Goal: Check status: Check status

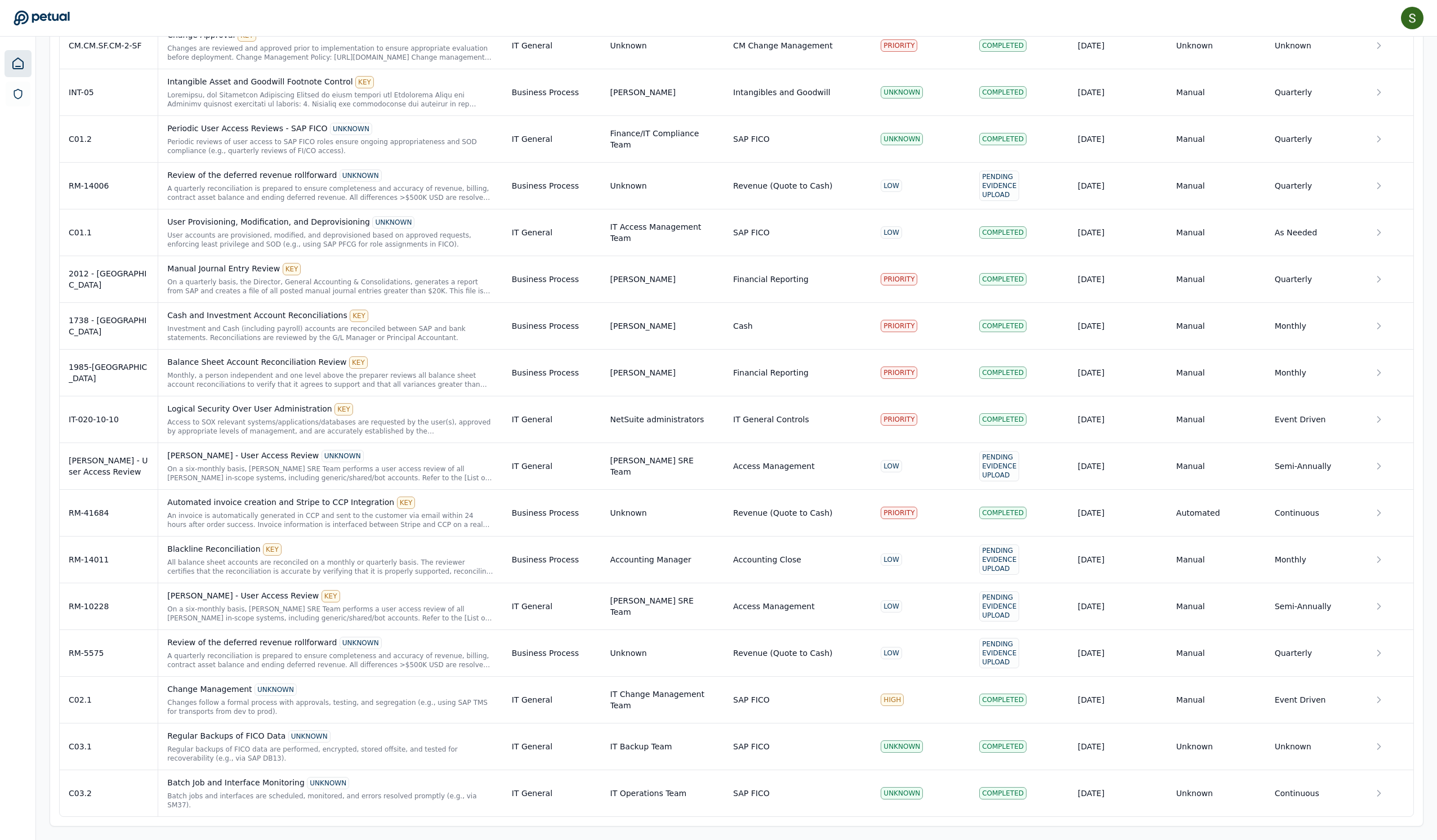
scroll to position [1803, 0]
click at [309, 781] on div "Batch Job and Interface Monitoring UNKNOWN" at bounding box center [330, 784] width 326 height 13
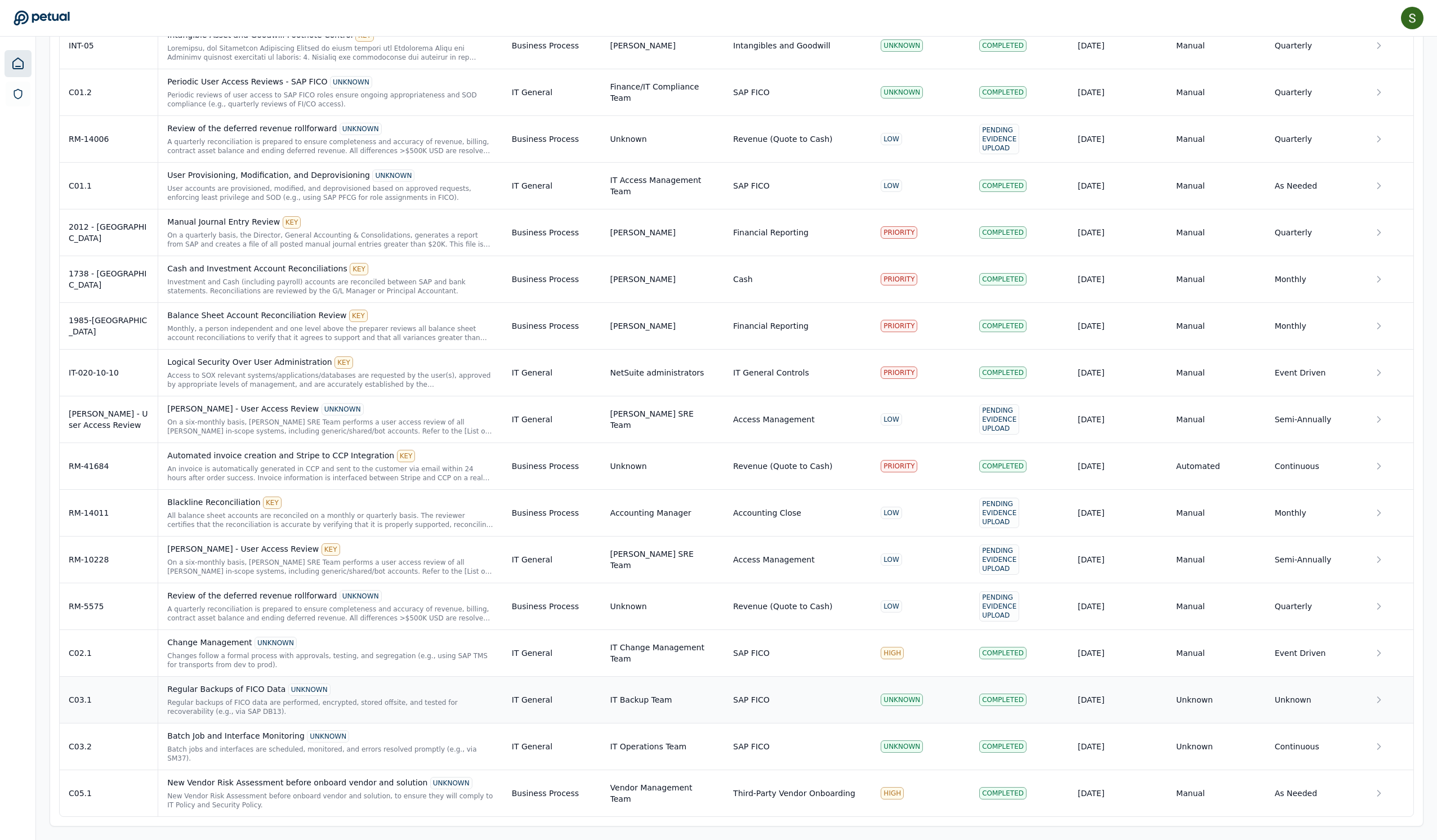
scroll to position [1870, 0]
click at [430, 777] on div "UNKNOWN" at bounding box center [451, 784] width 42 height 13
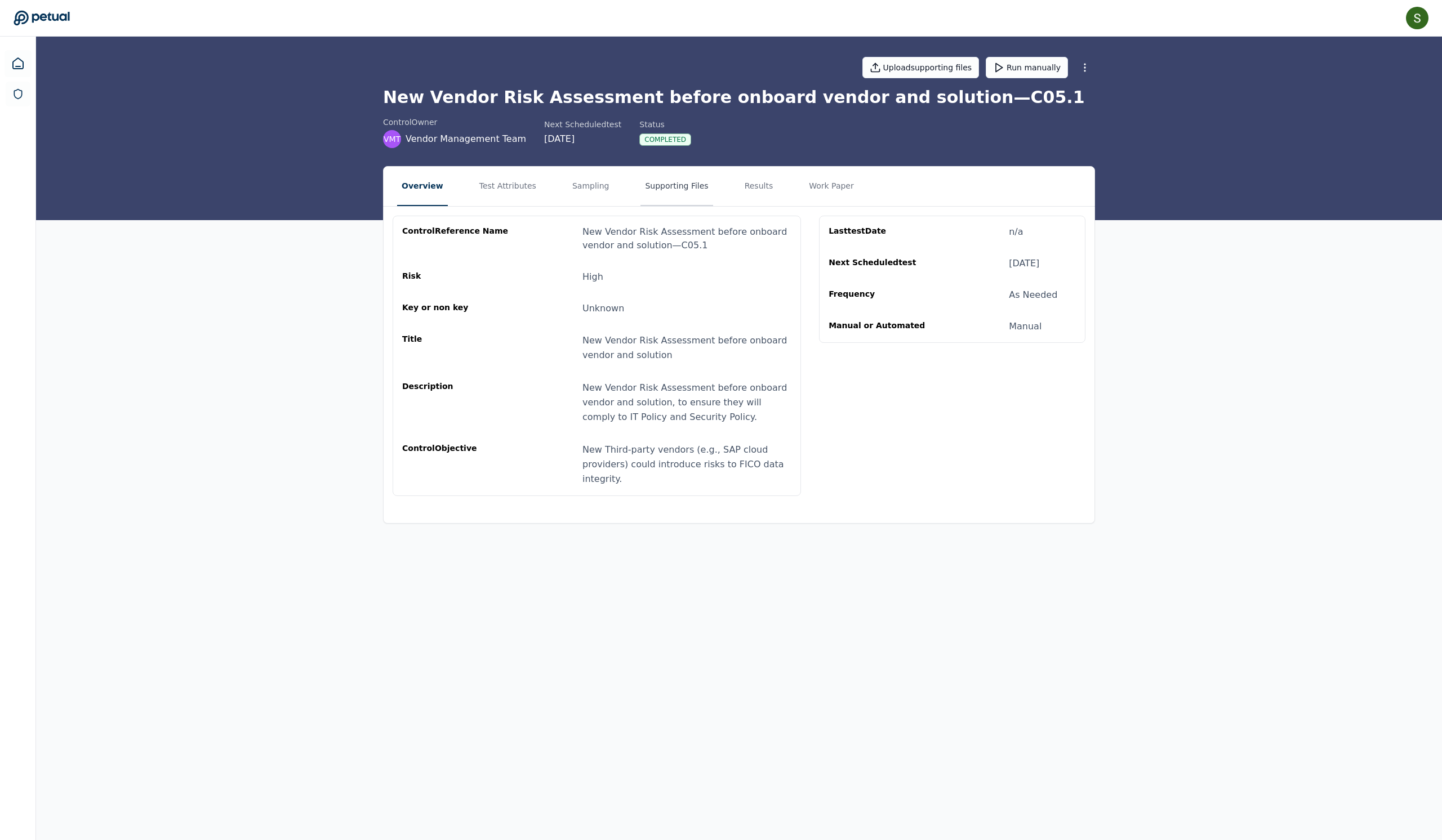
click at [700, 197] on button "Supporting Files" at bounding box center [676, 186] width 72 height 39
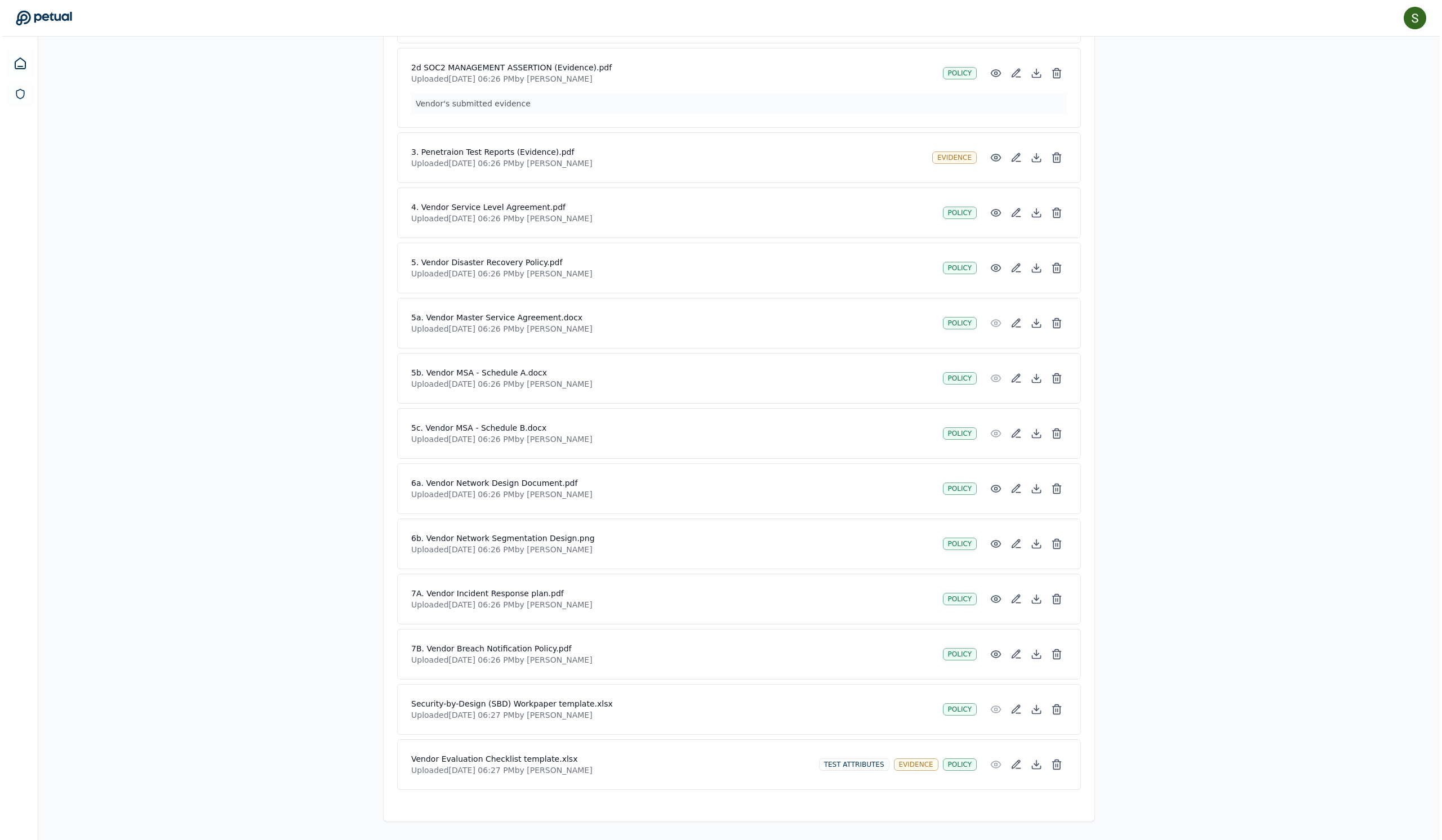
scroll to position [1025, 0]
click at [1060, 759] on icon at bounding box center [1054, 765] width 11 height 11
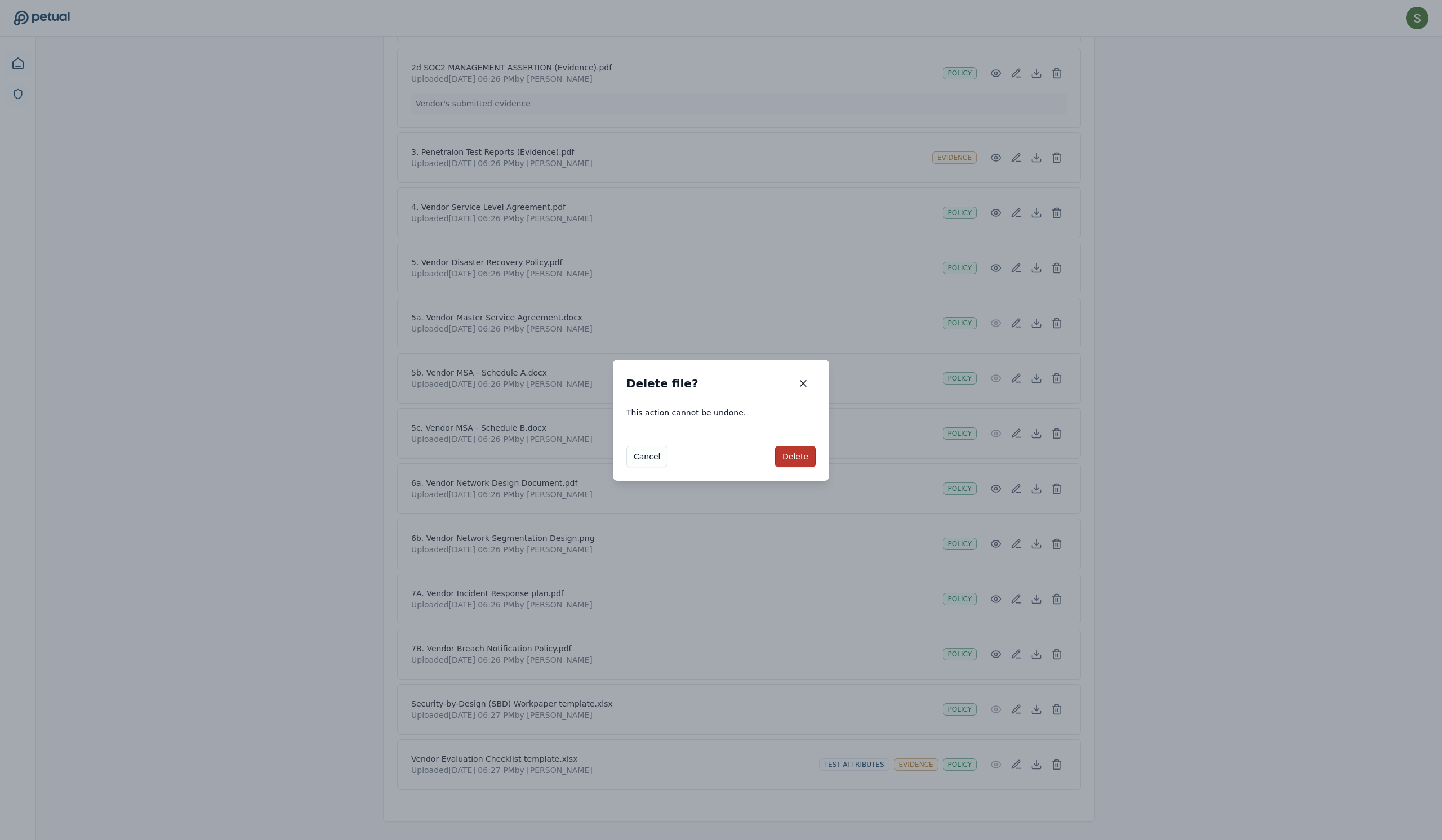
click at [799, 458] on button "Delete" at bounding box center [795, 457] width 41 height 21
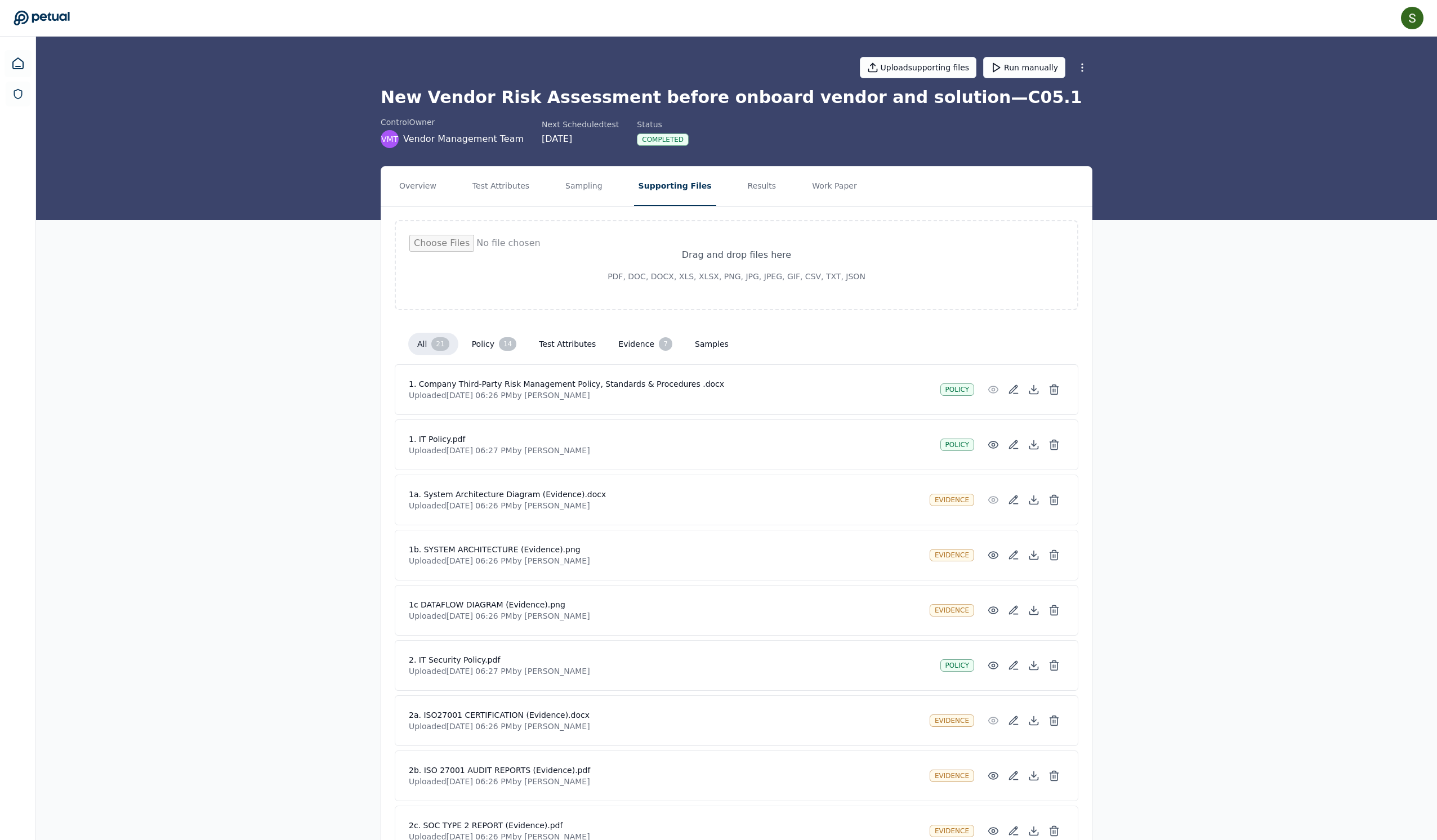
scroll to position [0, 0]
click at [580, 354] on button "Test Attributes" at bounding box center [568, 344] width 75 height 20
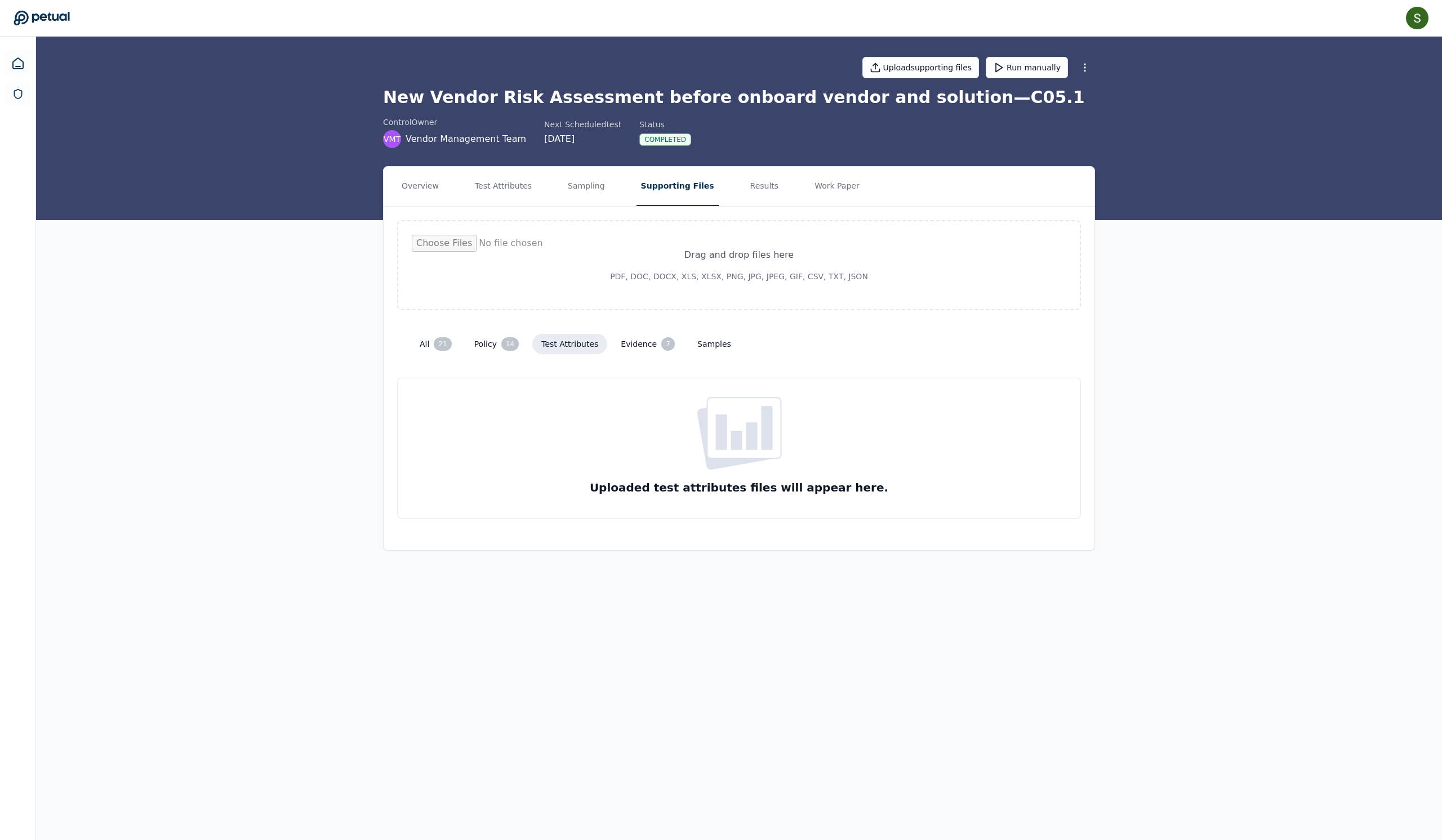
click at [657, 356] on button "Evidence 7" at bounding box center [647, 344] width 72 height 23
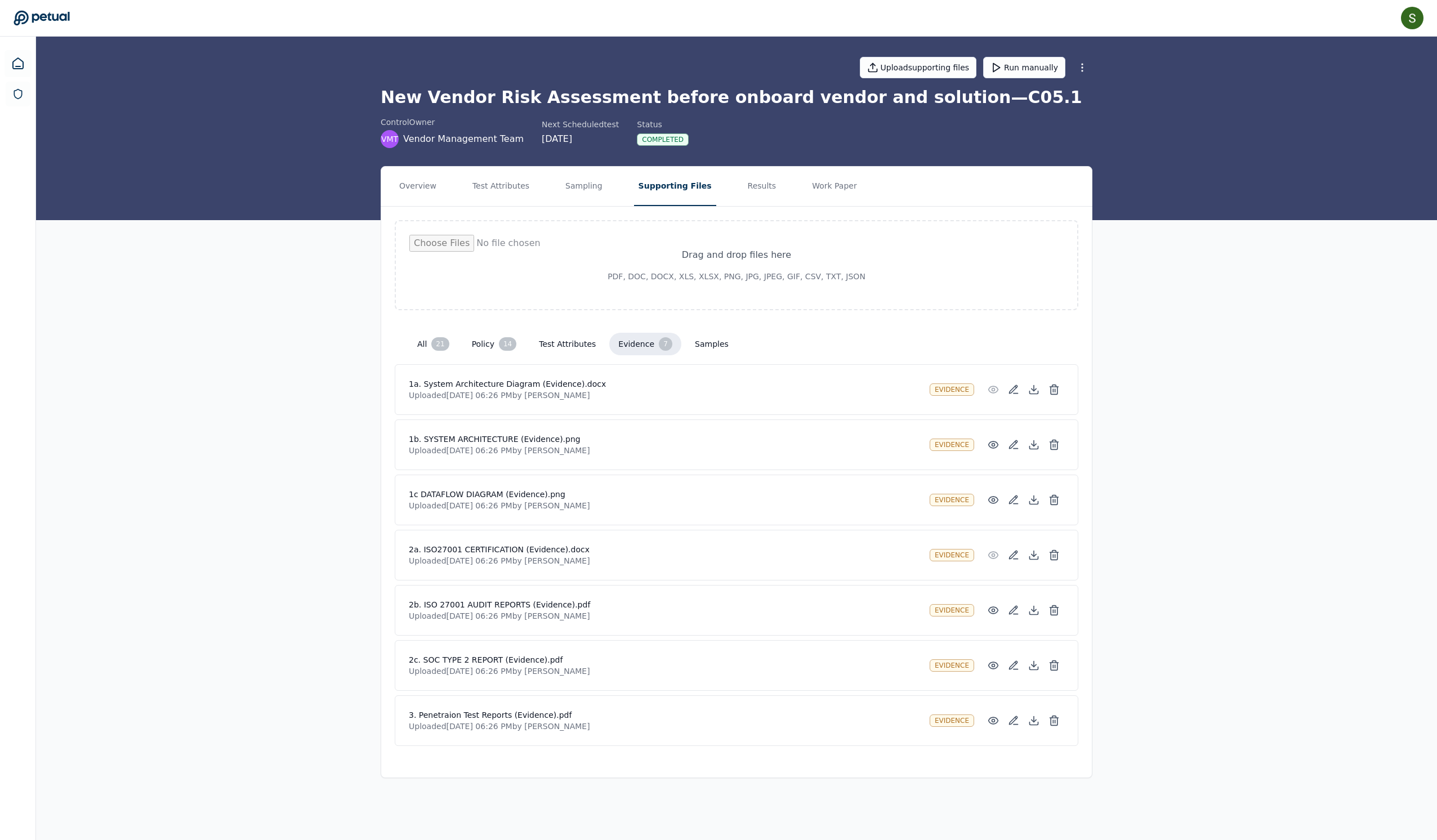
scroll to position [54, 0]
click at [469, 333] on button "Policy 14" at bounding box center [494, 344] width 63 height 23
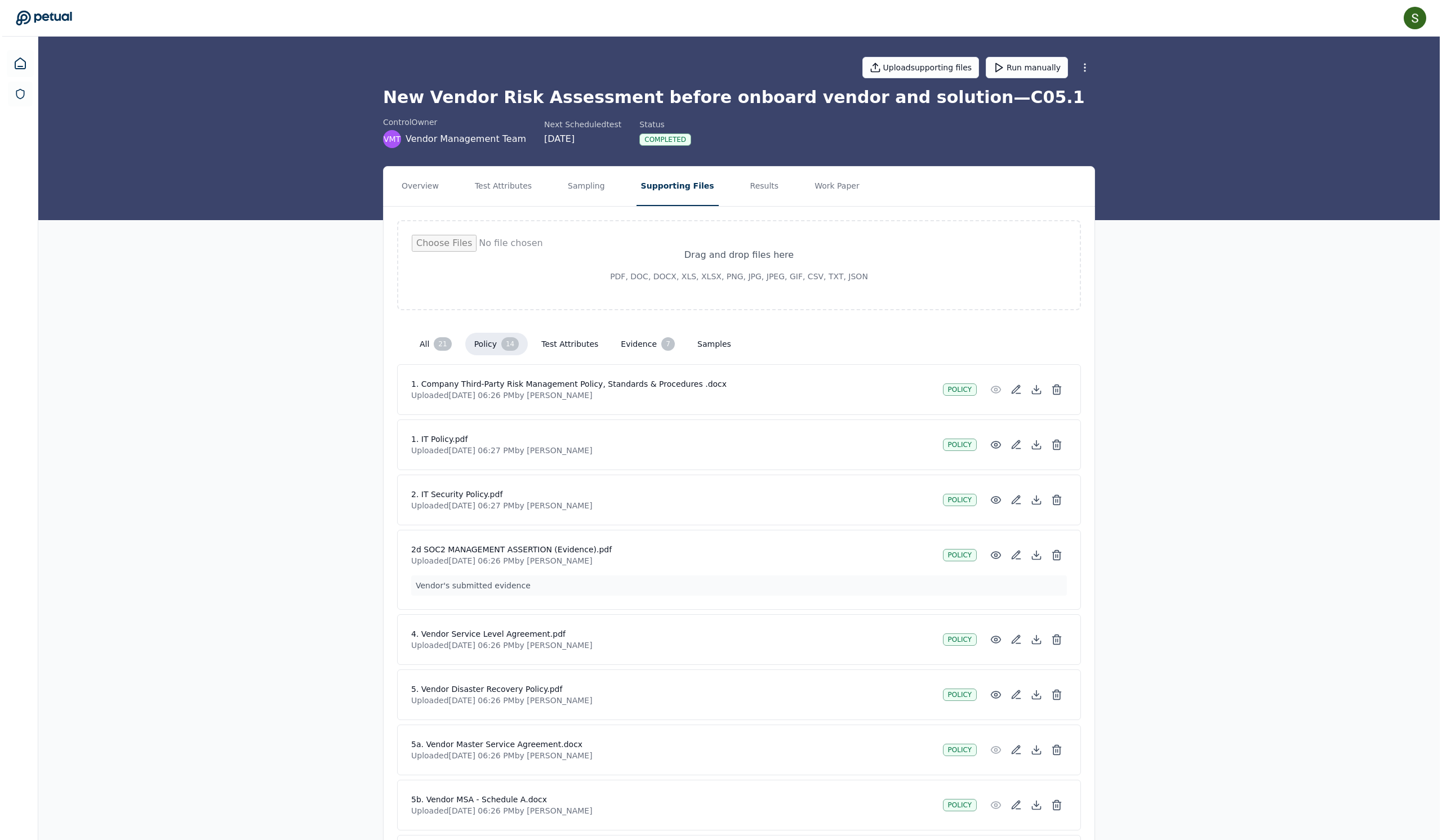
scroll to position [0, 0]
click at [395, 203] on button "Overview" at bounding box center [418, 186] width 46 height 39
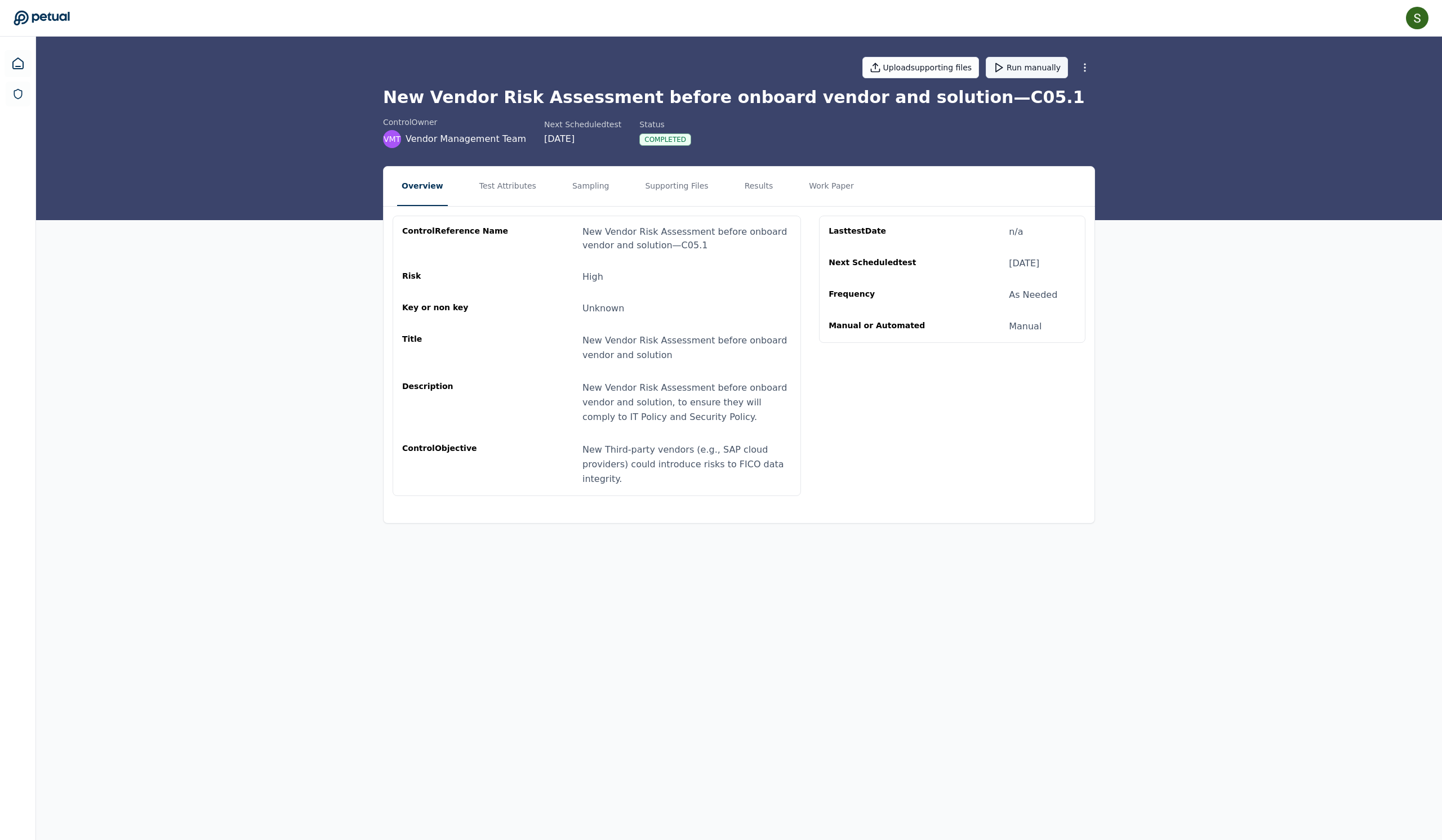
click at [1068, 72] on button "Run manually" at bounding box center [1027, 68] width 82 height 21
